Goal: Information Seeking & Learning: Find specific fact

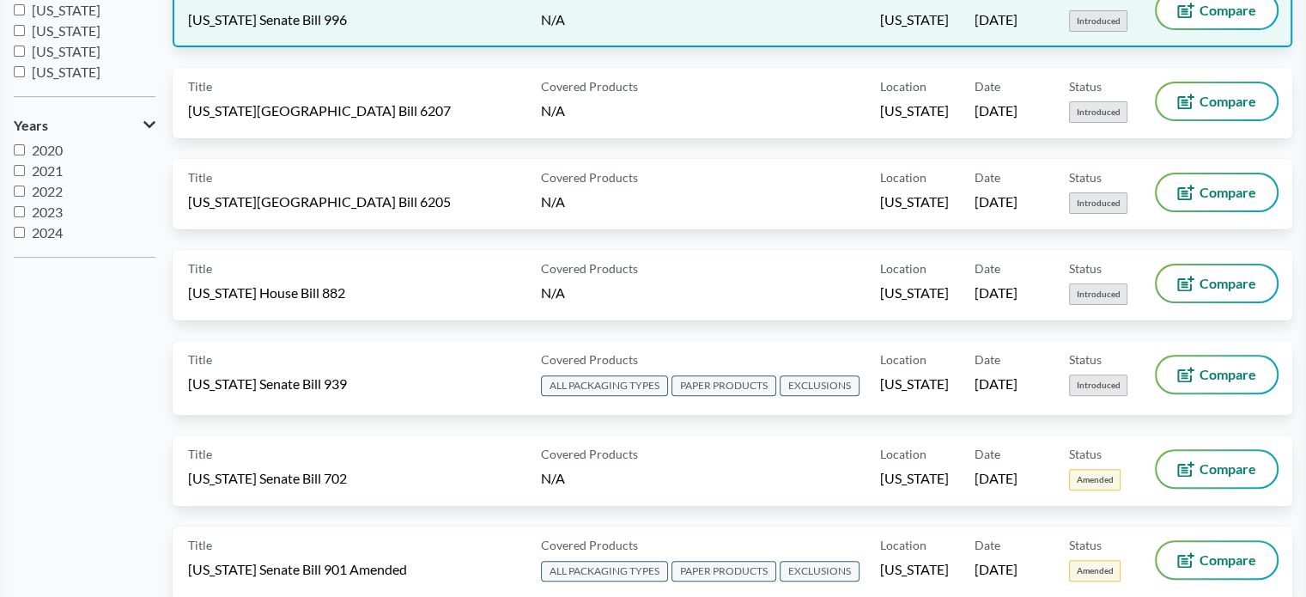
scroll to position [515, 0]
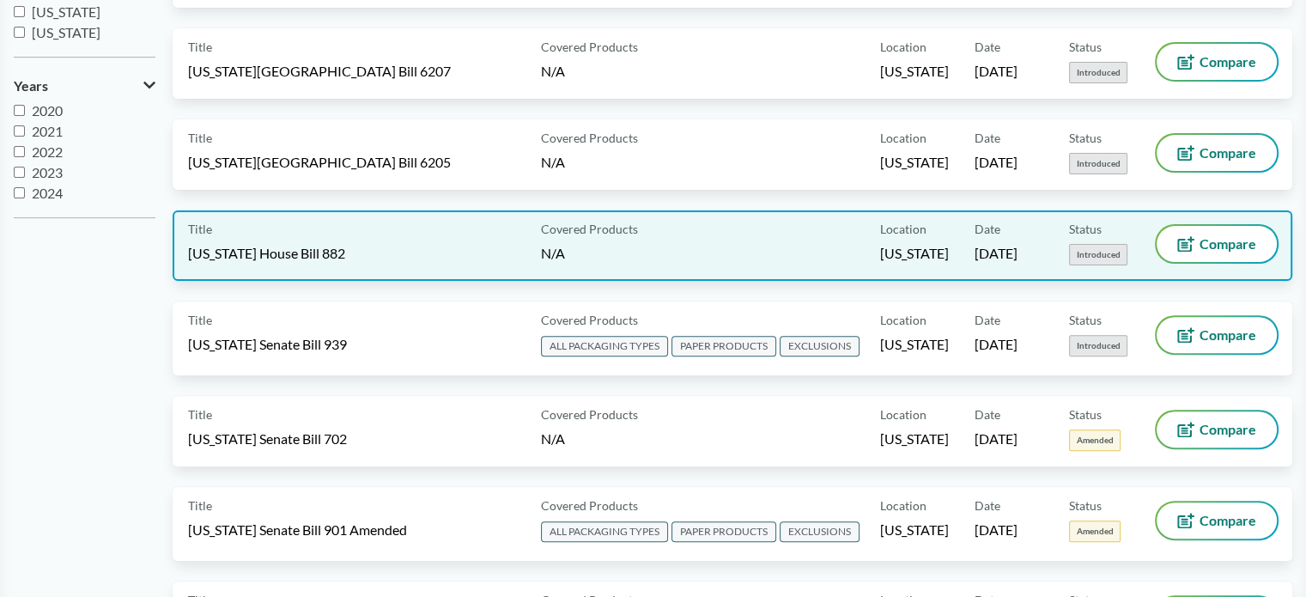
click at [436, 237] on div "Title North Carolina House Bill 882" at bounding box center [361, 245] width 346 height 39
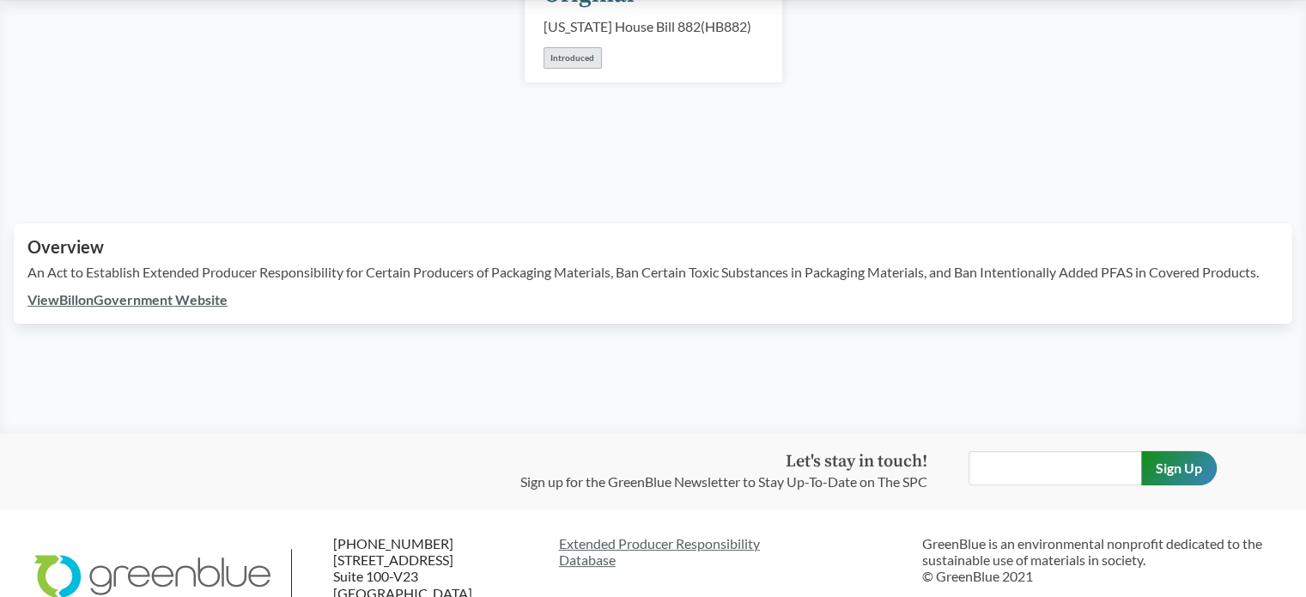
scroll to position [343, 0]
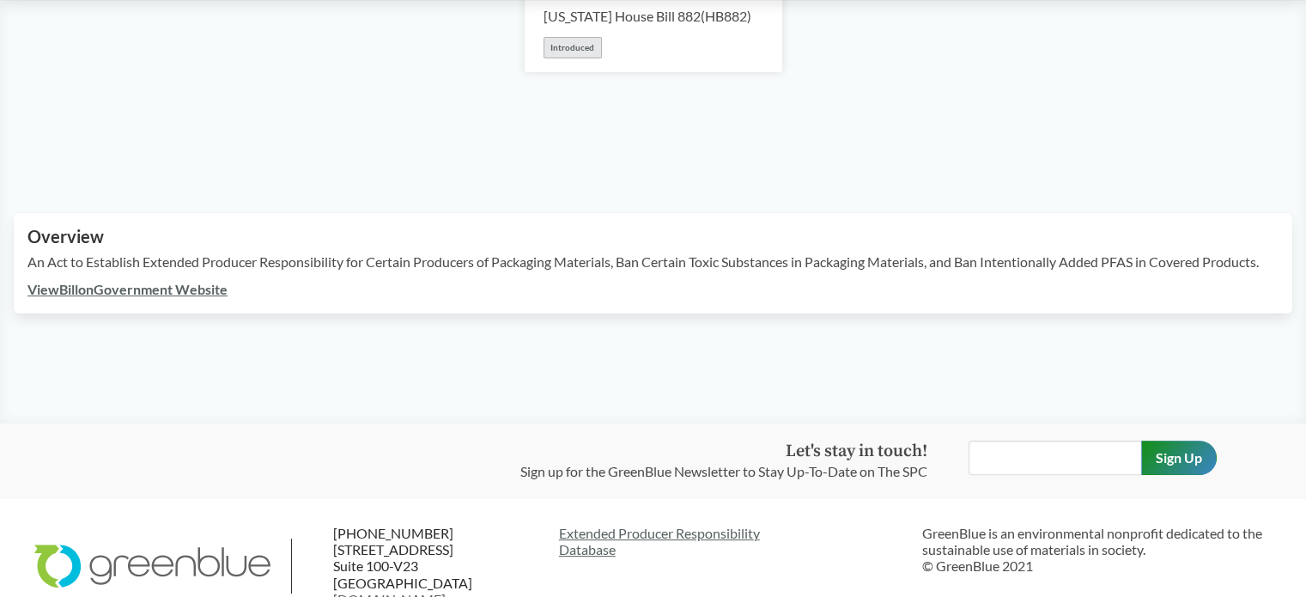
click at [134, 297] on link "View Bill on Government Website" at bounding box center [127, 289] width 200 height 16
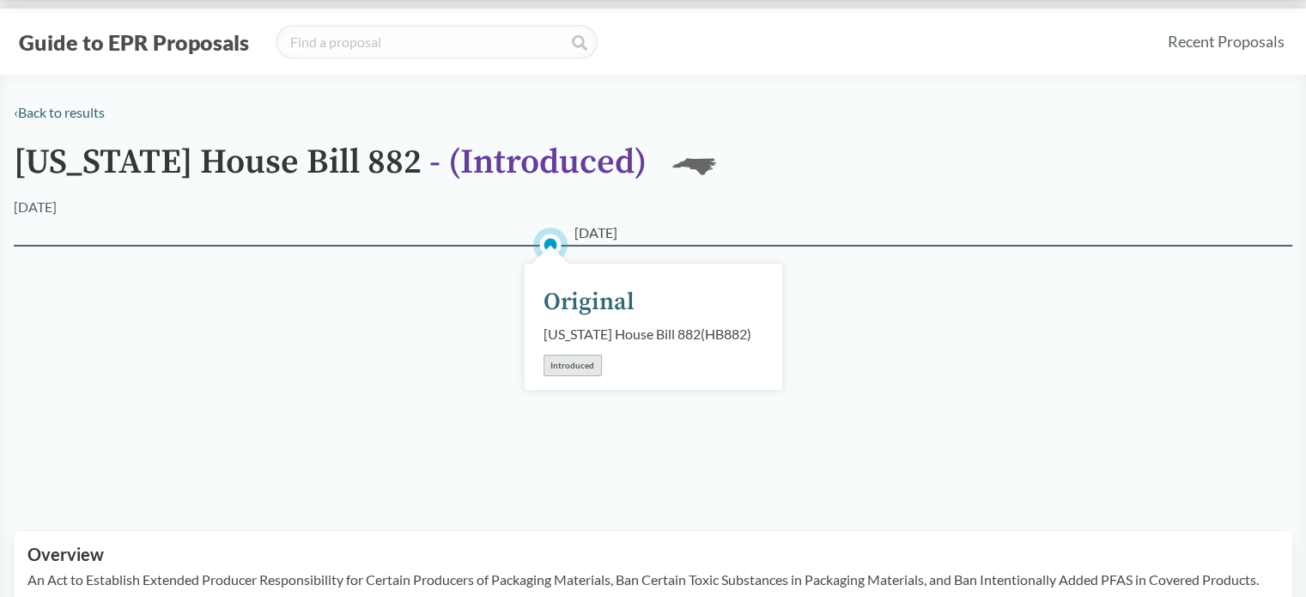
scroll to position [0, 0]
